Goal: Find specific page/section: Find specific page/section

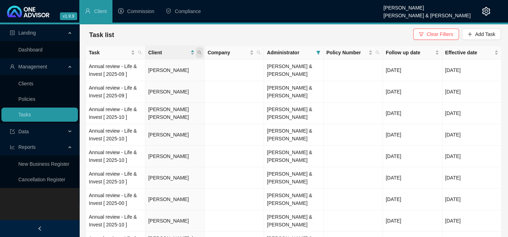
click at [197, 54] on span at bounding box center [199, 52] width 7 height 11
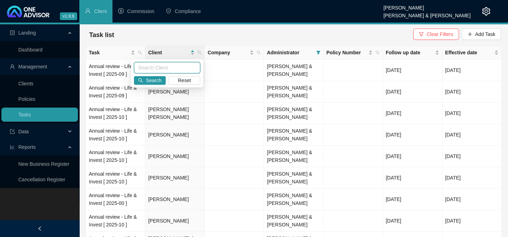
click at [171, 66] on input "text" at bounding box center [167, 67] width 66 height 11
type input "[PERSON_NAME]"
click at [155, 79] on span "Search" at bounding box center [154, 80] width 16 height 8
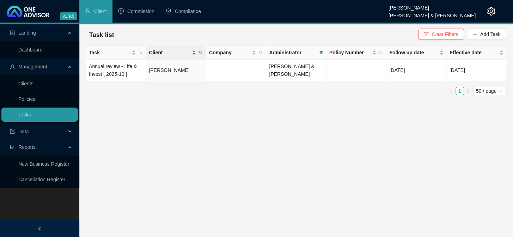
click at [194, 51] on div "Client" at bounding box center [172, 53] width 47 height 8
click at [438, 31] on span "Clear Filters" at bounding box center [444, 34] width 26 height 8
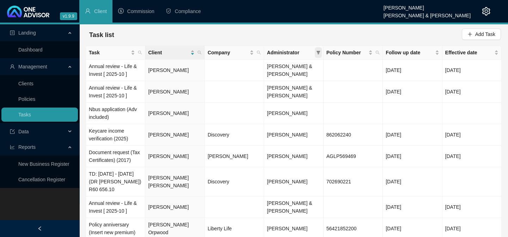
click at [319, 52] on icon "filter" at bounding box center [318, 52] width 4 height 4
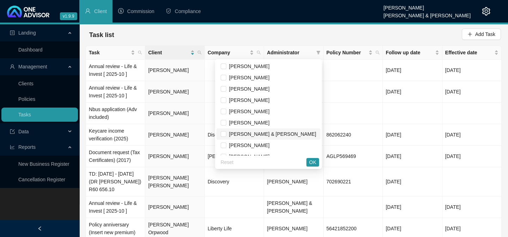
click at [271, 131] on span "[PERSON_NAME] & [PERSON_NAME]" at bounding box center [271, 134] width 90 height 6
checkbox input "true"
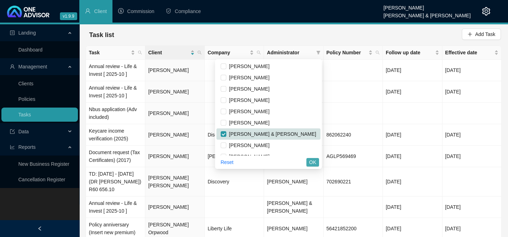
click at [316, 164] on button "OK" at bounding box center [312, 162] width 13 height 8
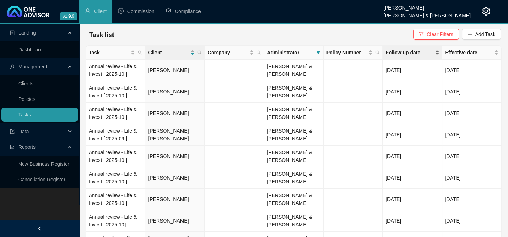
click at [405, 53] on span "Follow up date" at bounding box center [410, 53] width 48 height 8
